Goal: Check status: Check status

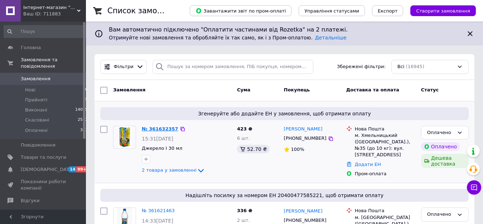
click at [158, 127] on link "№ 361632357" at bounding box center [160, 128] width 37 height 5
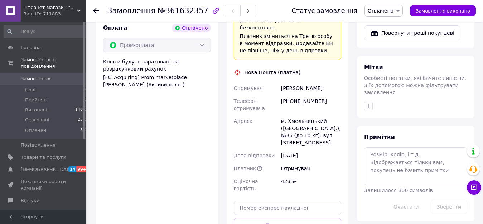
scroll to position [402, 0]
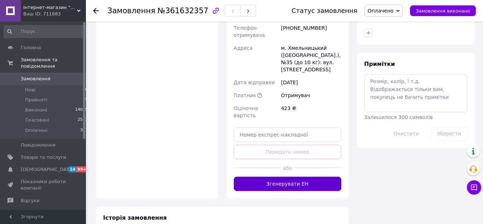
click at [274, 176] on button "Згенерувати ЕН" at bounding box center [288, 183] width 108 height 14
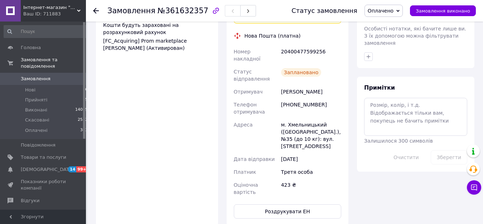
scroll to position [329, 0]
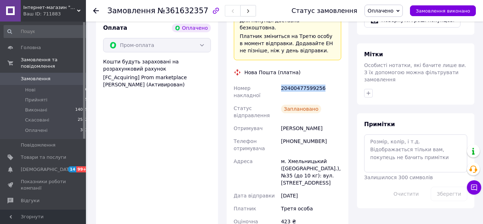
drag, startPoint x: 324, startPoint y: 60, endPoint x: 277, endPoint y: 58, distance: 46.2
click at [277, 82] on div "Номер накладної 20400477599256 Статус відправлення Заплановано Отримувач [PERSO…" at bounding box center [287, 158] width 111 height 153
copy div "Номер накладної 20400477599256"
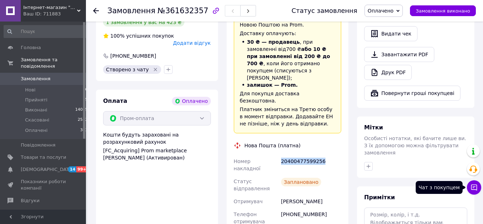
click at [474, 186] on icon at bounding box center [473, 187] width 7 height 7
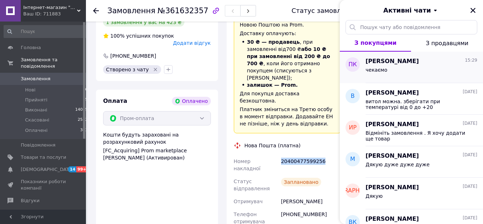
click at [388, 74] on div "чекаємо" at bounding box center [421, 70] width 112 height 11
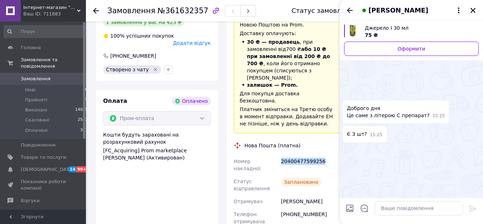
scroll to position [145, 0]
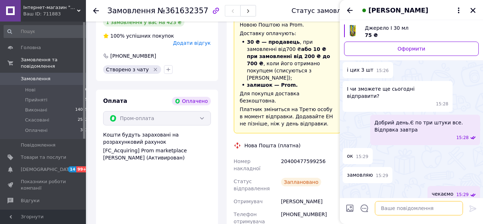
paste textarea "20400477599256"
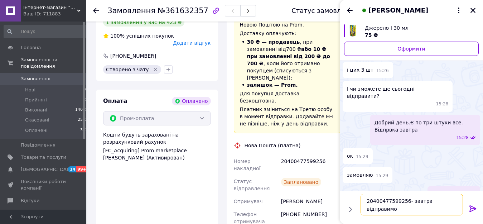
type textarea "20400477599256- завтра відправимо"
click at [468, 207] on icon at bounding box center [472, 208] width 9 height 9
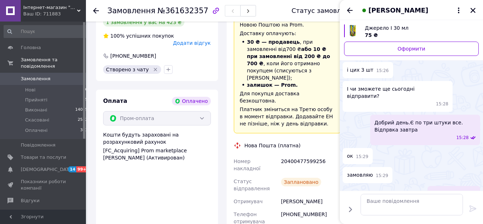
scroll to position [134, 0]
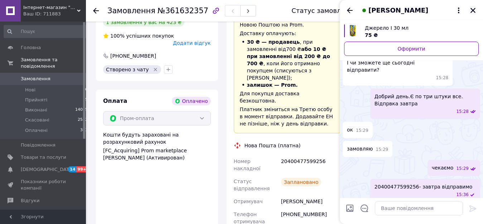
click at [472, 10] on icon "Закрити" at bounding box center [472, 10] width 5 height 5
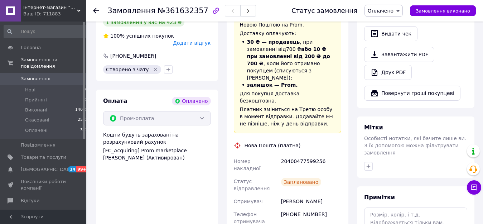
click at [95, 10] on icon at bounding box center [96, 11] width 6 height 6
